Goal: Find specific page/section: Find specific page/section

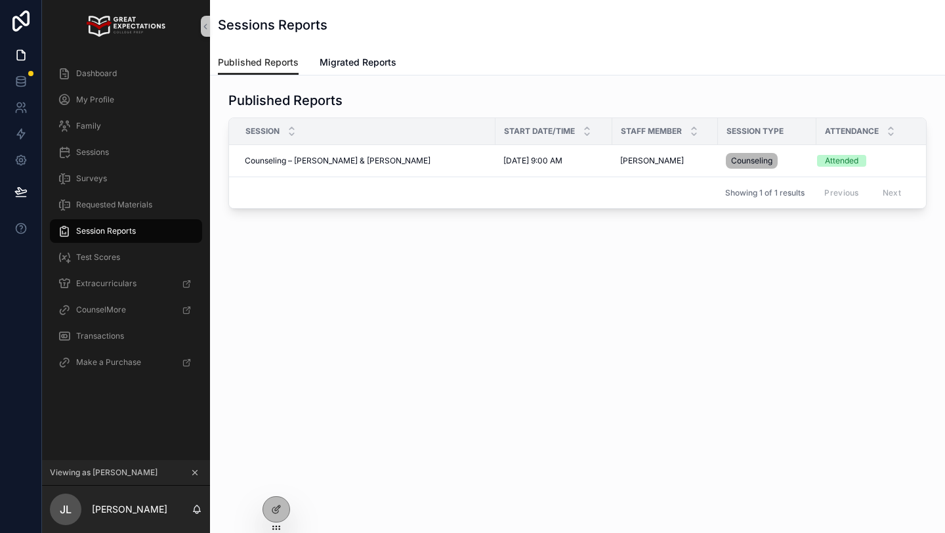
click at [196, 476] on icon "scrollable content" at bounding box center [194, 472] width 9 height 9
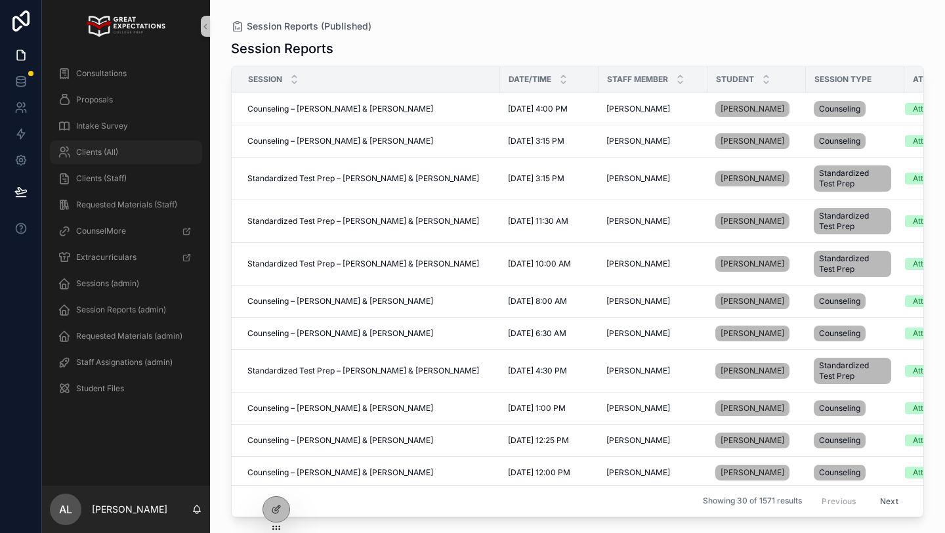
click at [103, 151] on span "Clients (All)" at bounding box center [97, 152] width 42 height 11
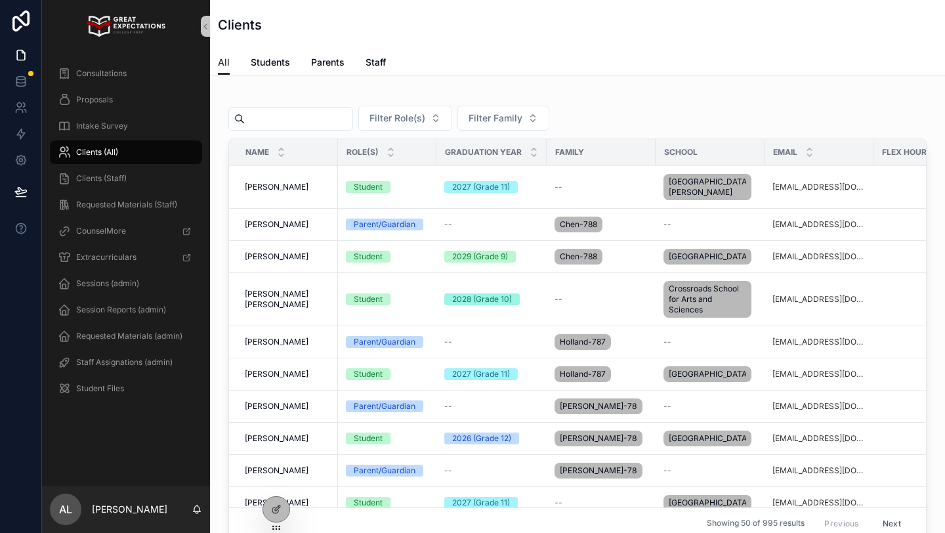
click at [305, 120] on input "scrollable content" at bounding box center [299, 119] width 108 height 18
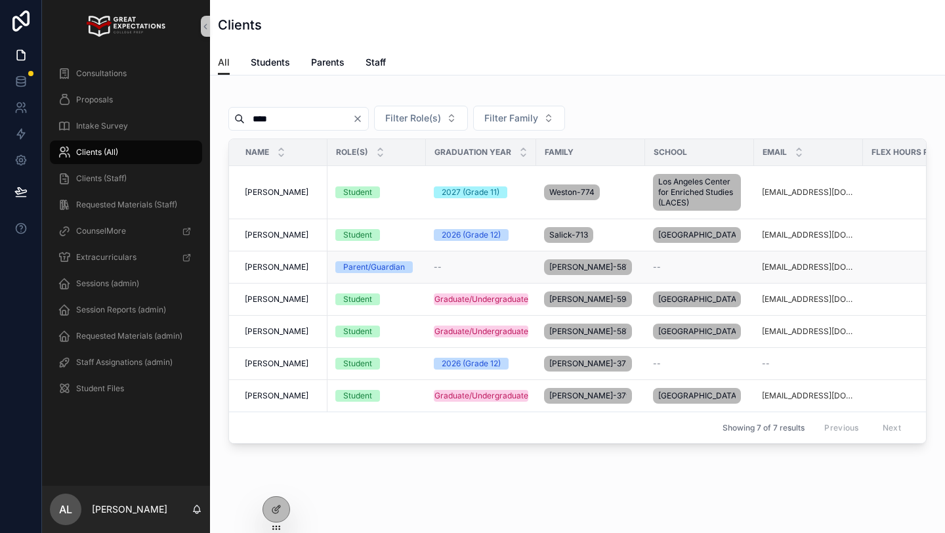
type input "****"
click at [270, 284] on td "[PERSON_NAME] [PERSON_NAME]" at bounding box center [278, 267] width 98 height 32
click at [278, 337] on span "[PERSON_NAME]" at bounding box center [277, 331] width 64 height 11
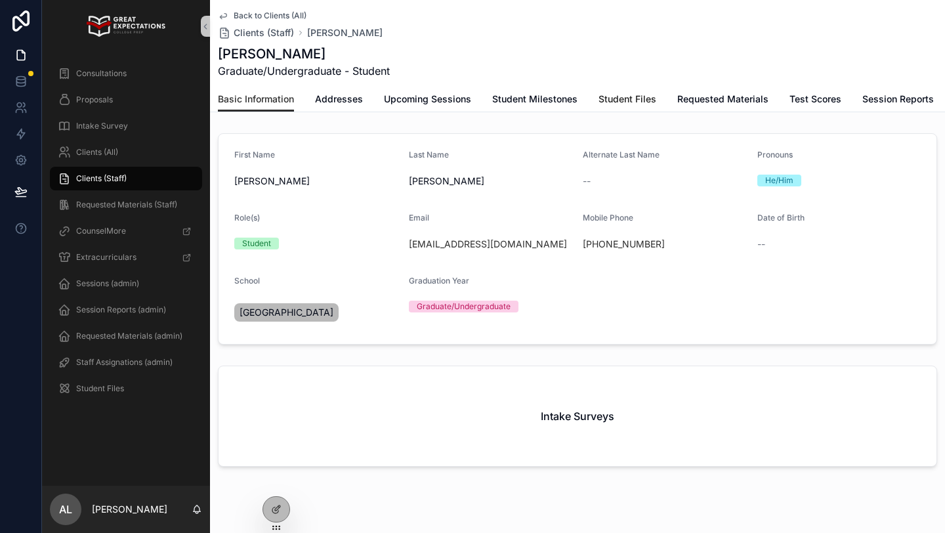
click at [614, 97] on span "Student Files" at bounding box center [628, 99] width 58 height 13
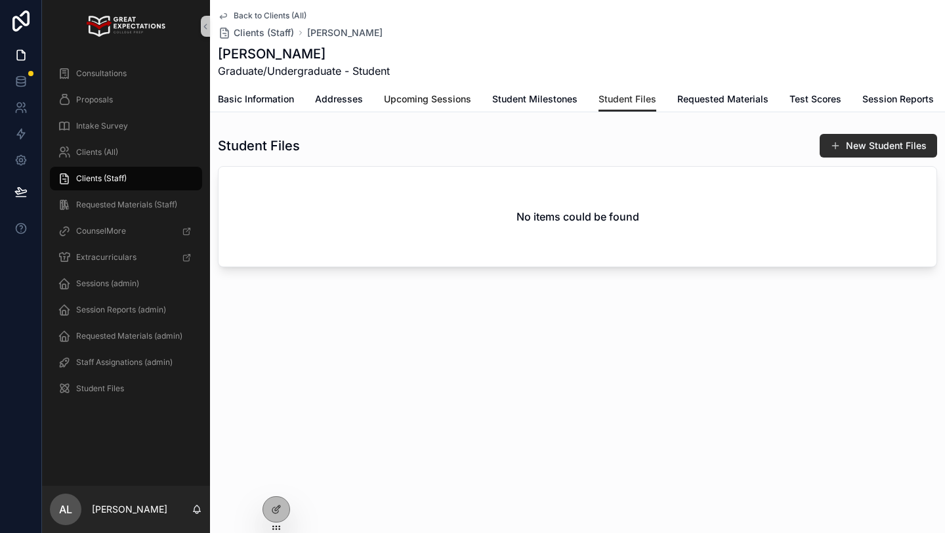
click at [442, 95] on span "Upcoming Sessions" at bounding box center [427, 99] width 87 height 13
